Goal: Information Seeking & Learning: Learn about a topic

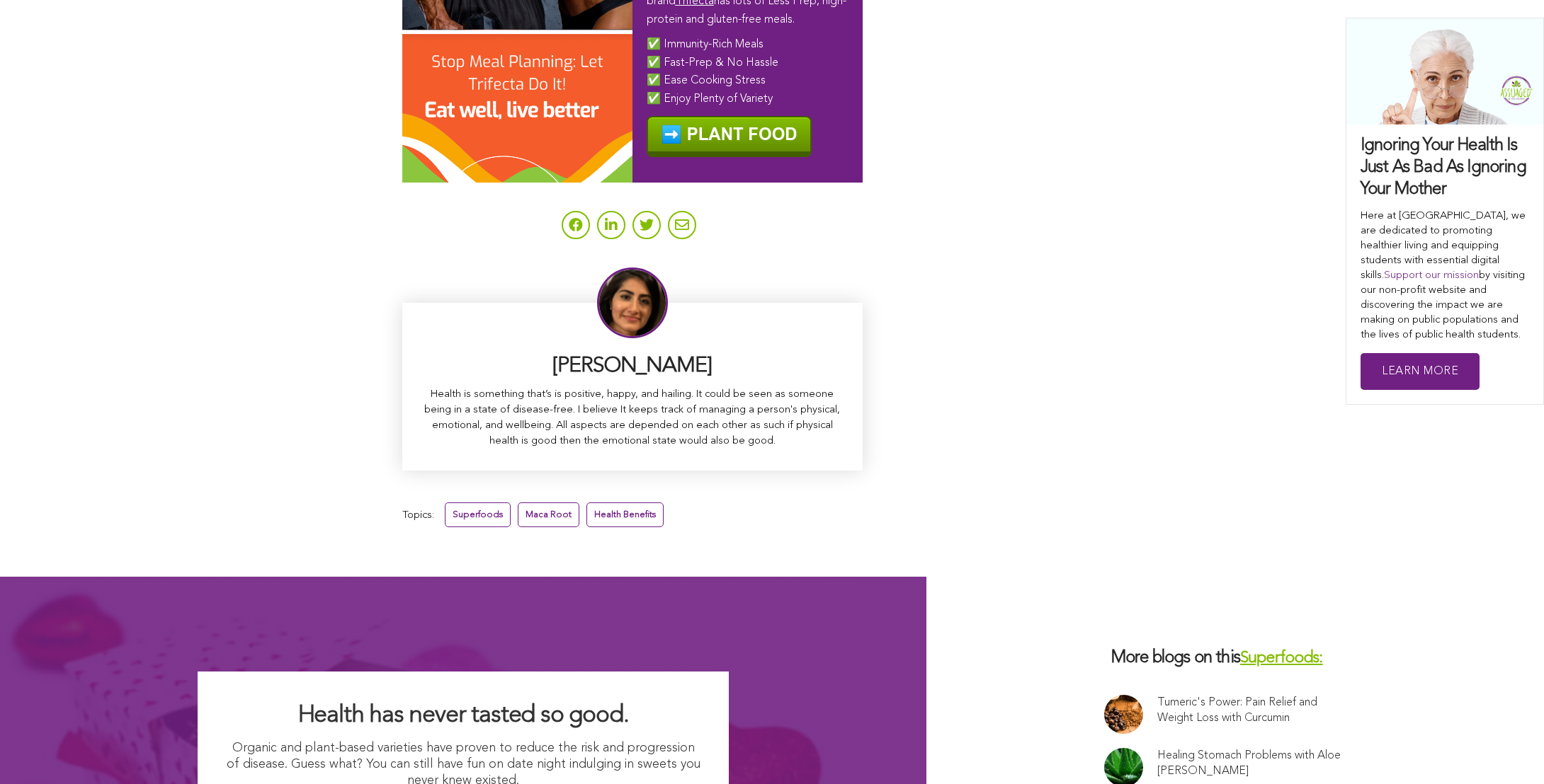
scroll to position [9127, 0]
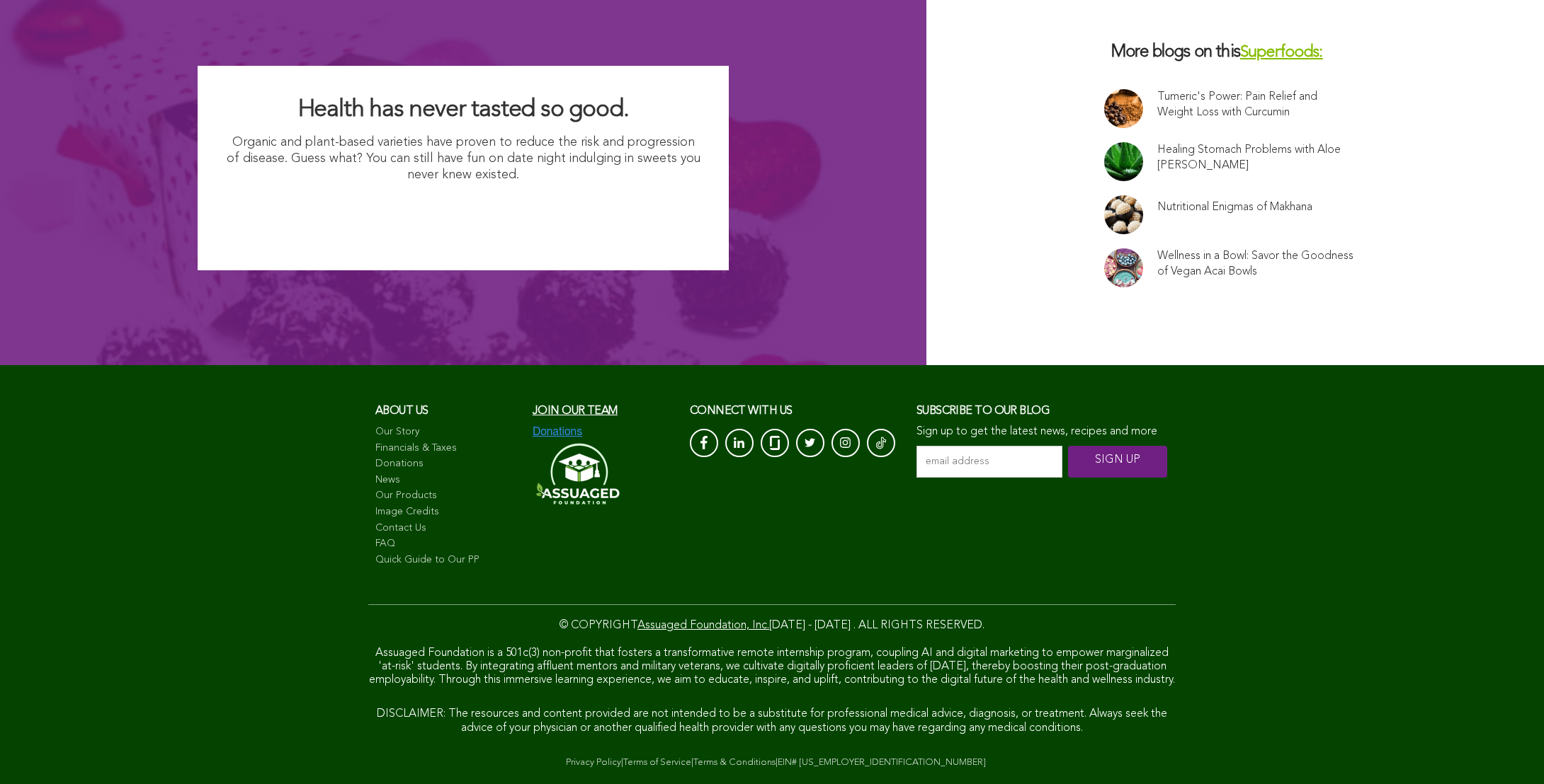
scroll to position [9132, 0]
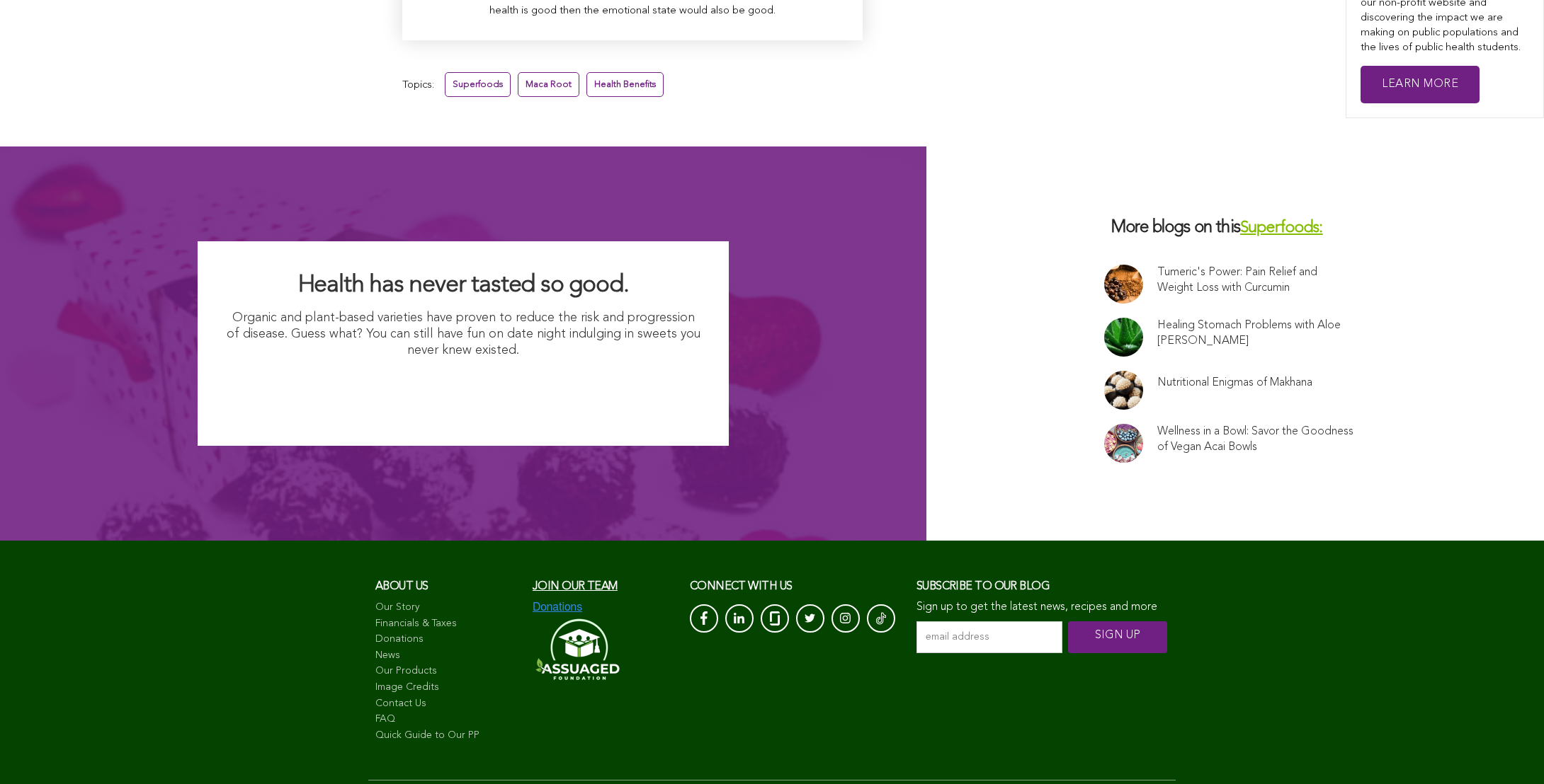
click at [1241, 220] on link "Superfoods:" at bounding box center [1282, 228] width 83 height 16
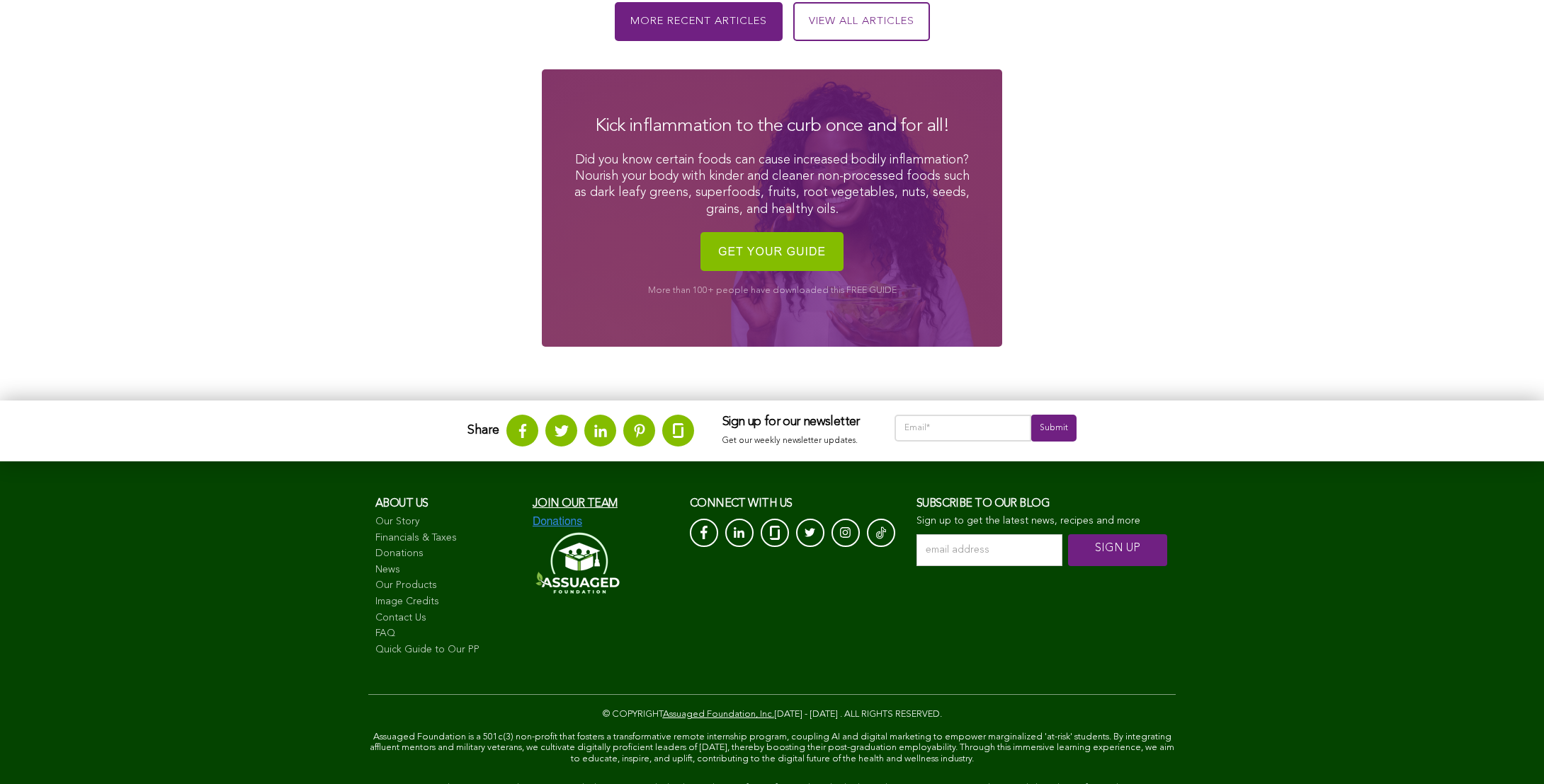
scroll to position [1313, 0]
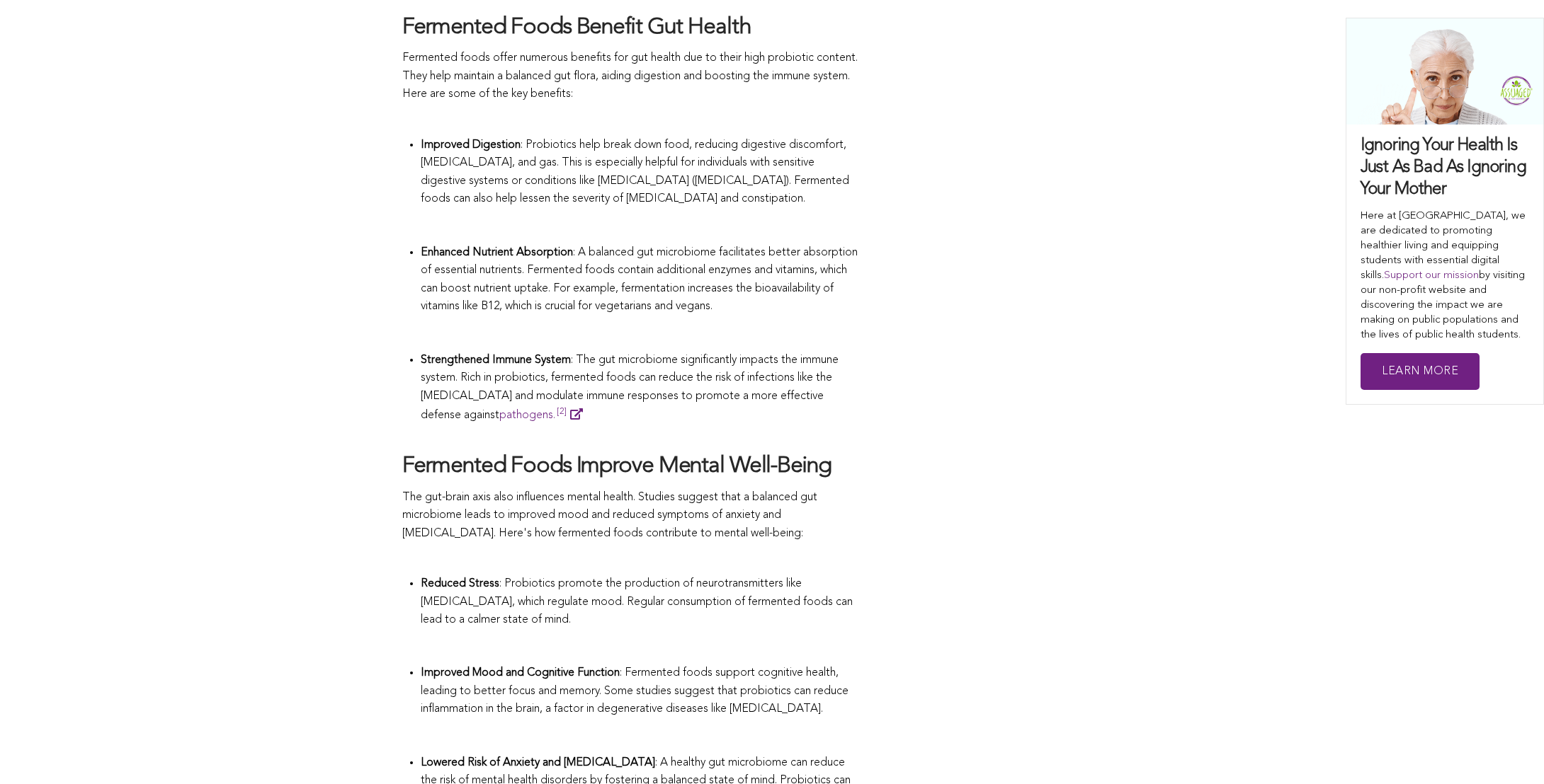
scroll to position [1795, 0]
